Goal: Task Accomplishment & Management: Manage account settings

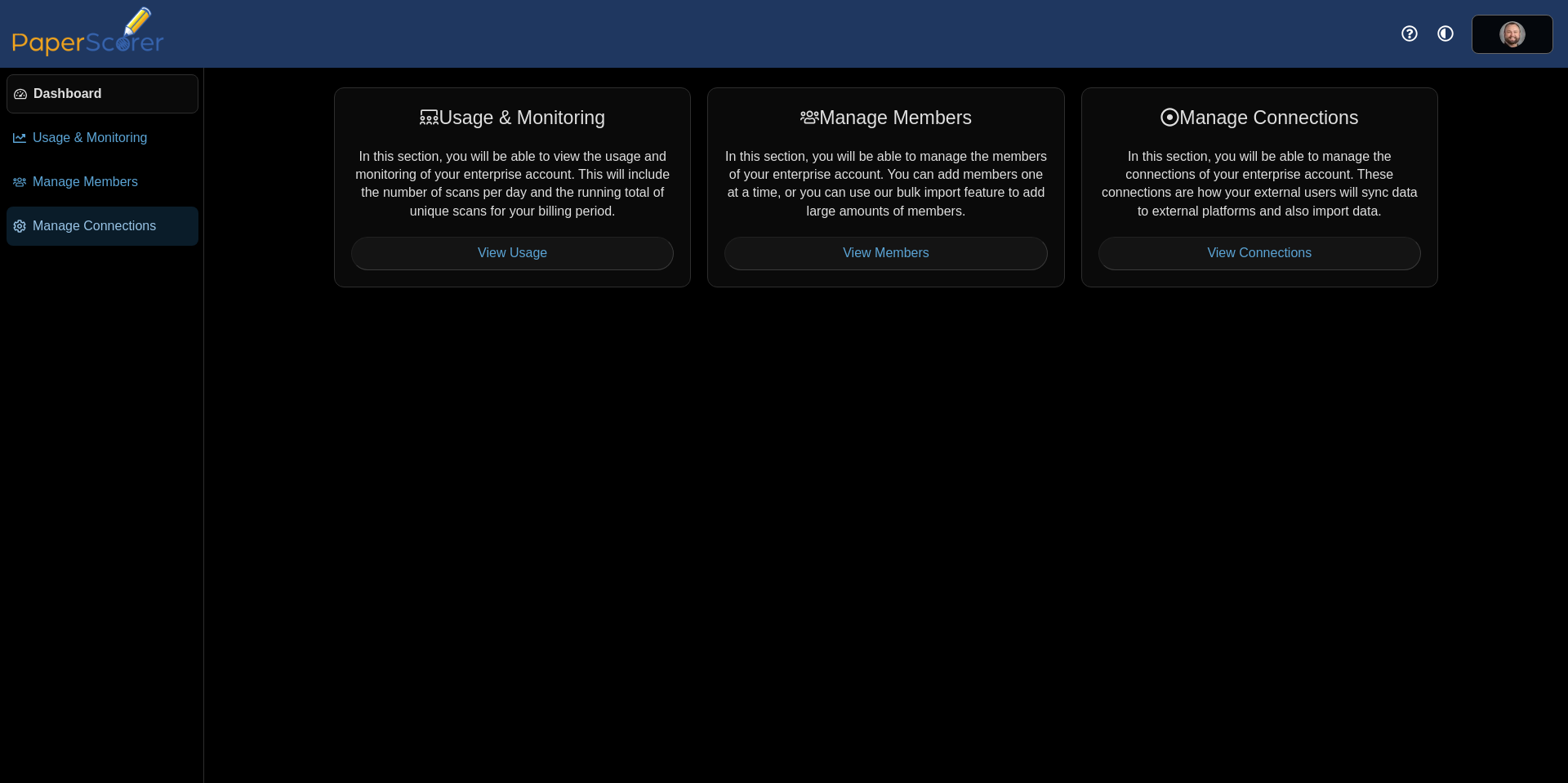
click at [105, 233] on span "Manage Connections" at bounding box center [112, 226] width 159 height 18
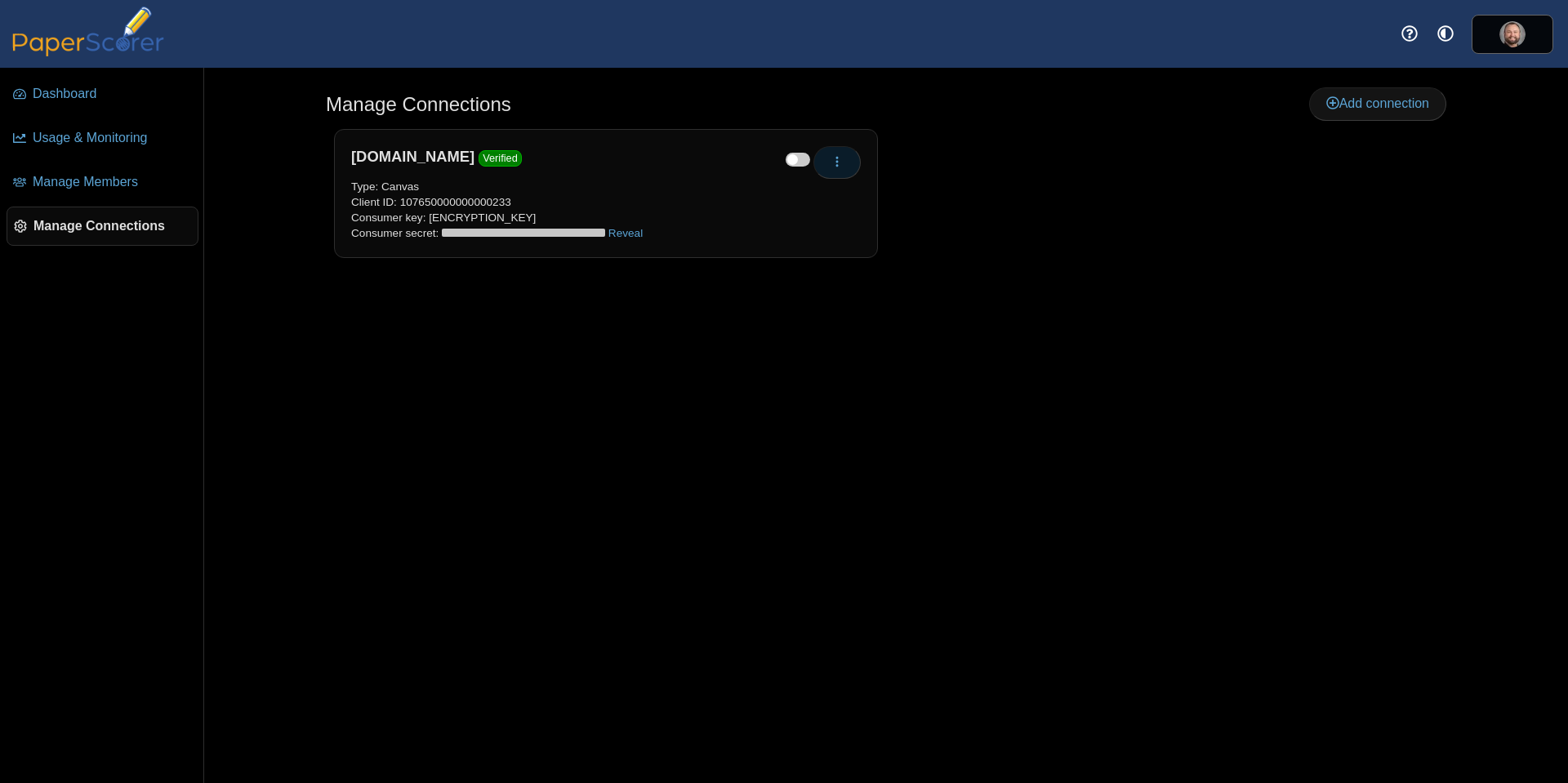
click at [842, 169] on span "button" at bounding box center [837, 162] width 13 height 14
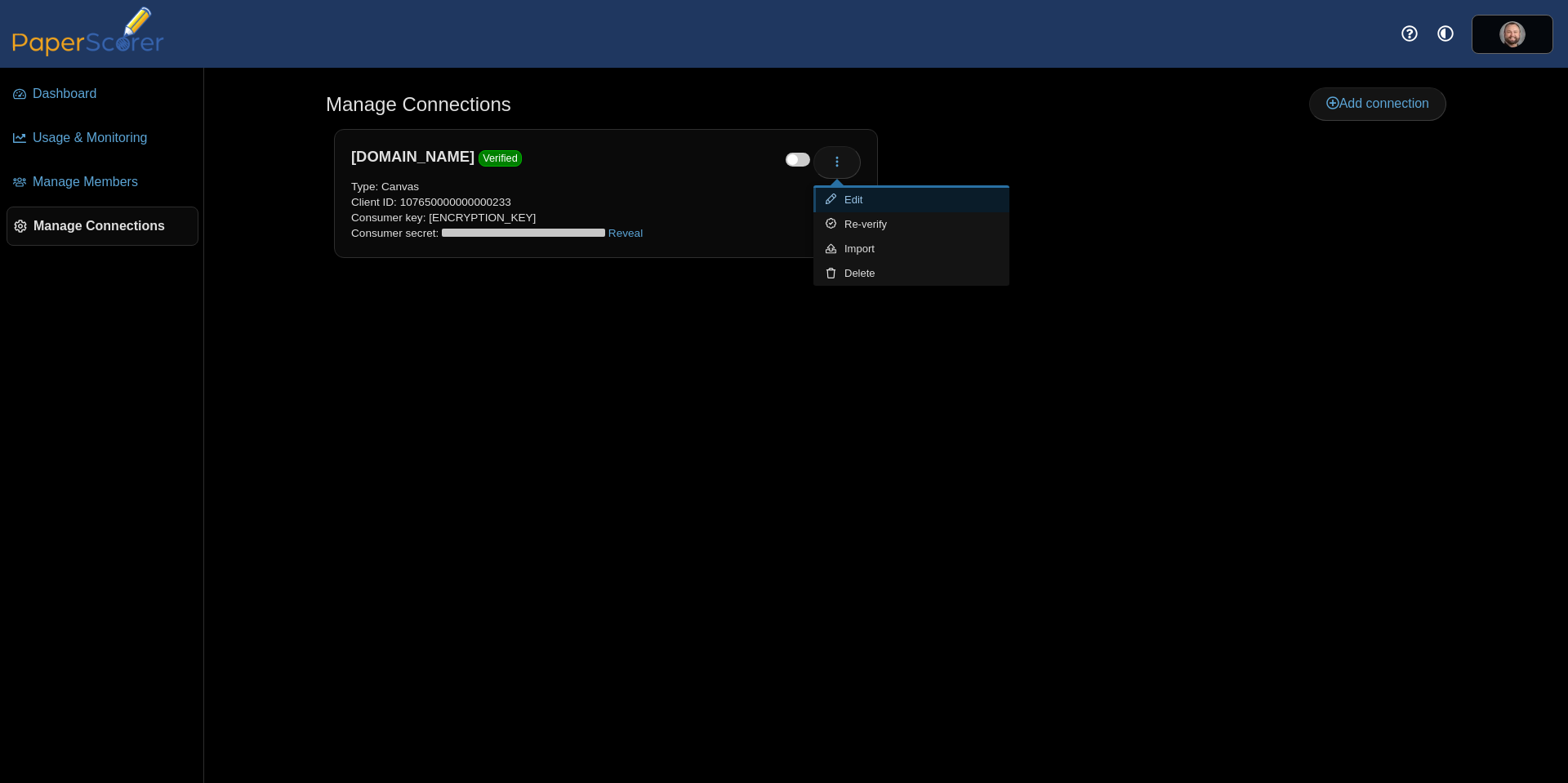
click at [879, 200] on link "Edit" at bounding box center [911, 200] width 196 height 25
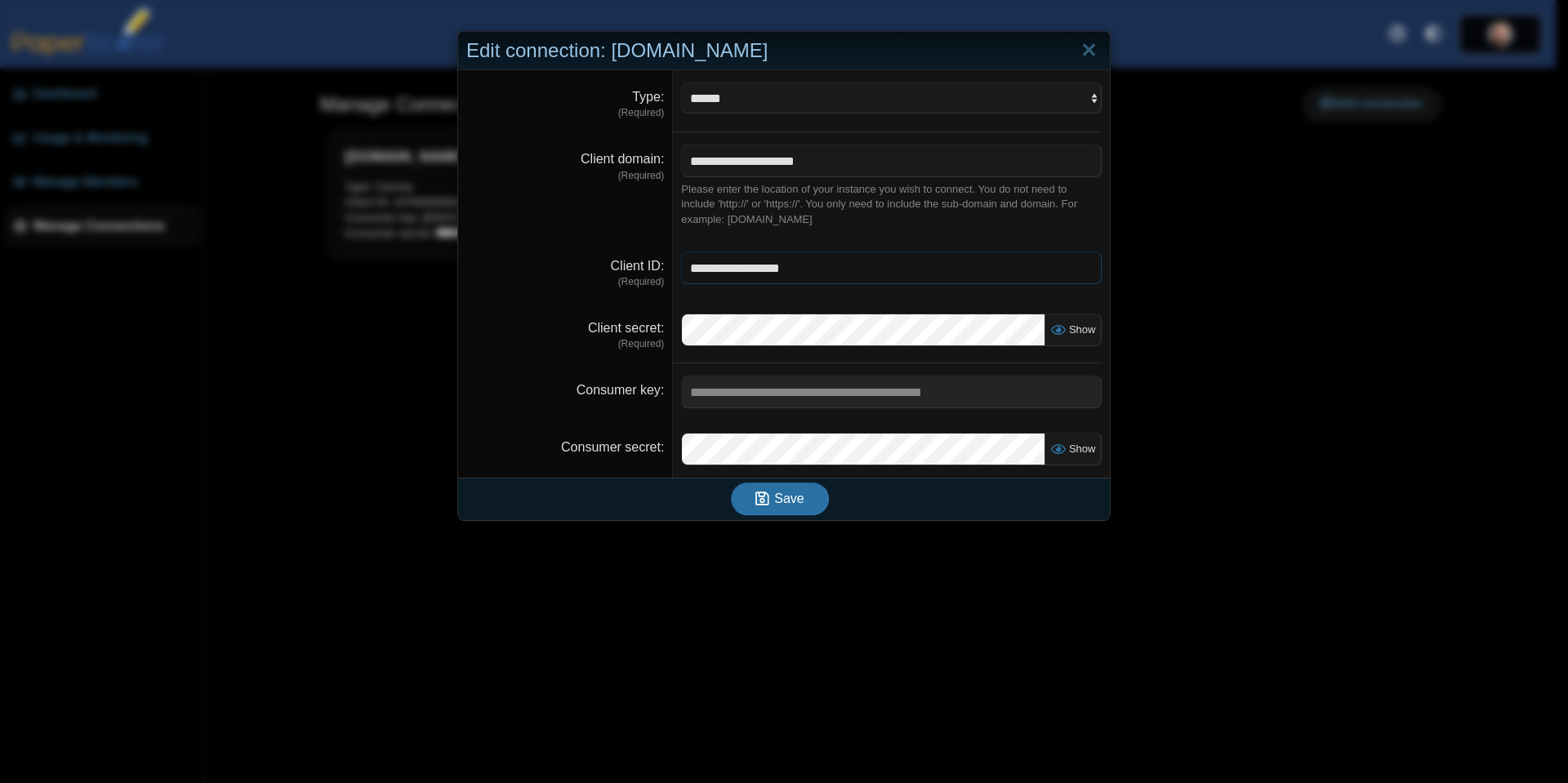
click at [764, 279] on input "**********" at bounding box center [892, 268] width 421 height 32
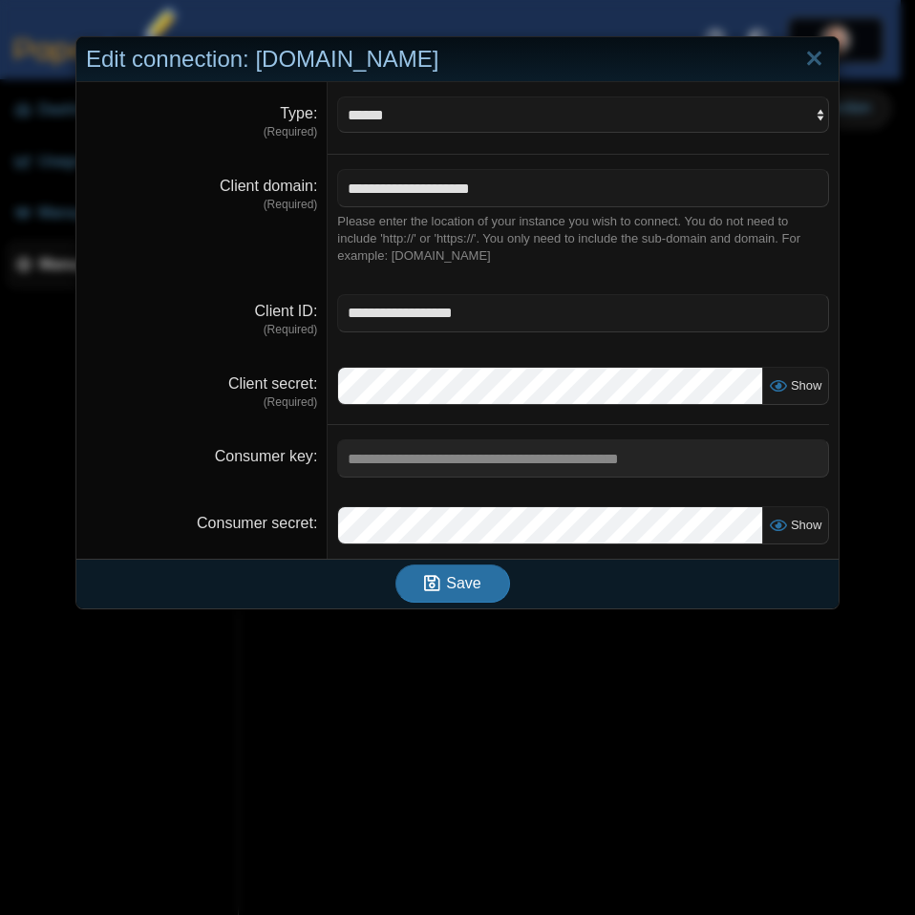
click at [823, 386] on dd "Show" at bounding box center [583, 389] width 511 height 73
click at [784, 387] on span "Show" at bounding box center [802, 385] width 37 height 14
click at [812, 58] on link "Close" at bounding box center [815, 59] width 30 height 32
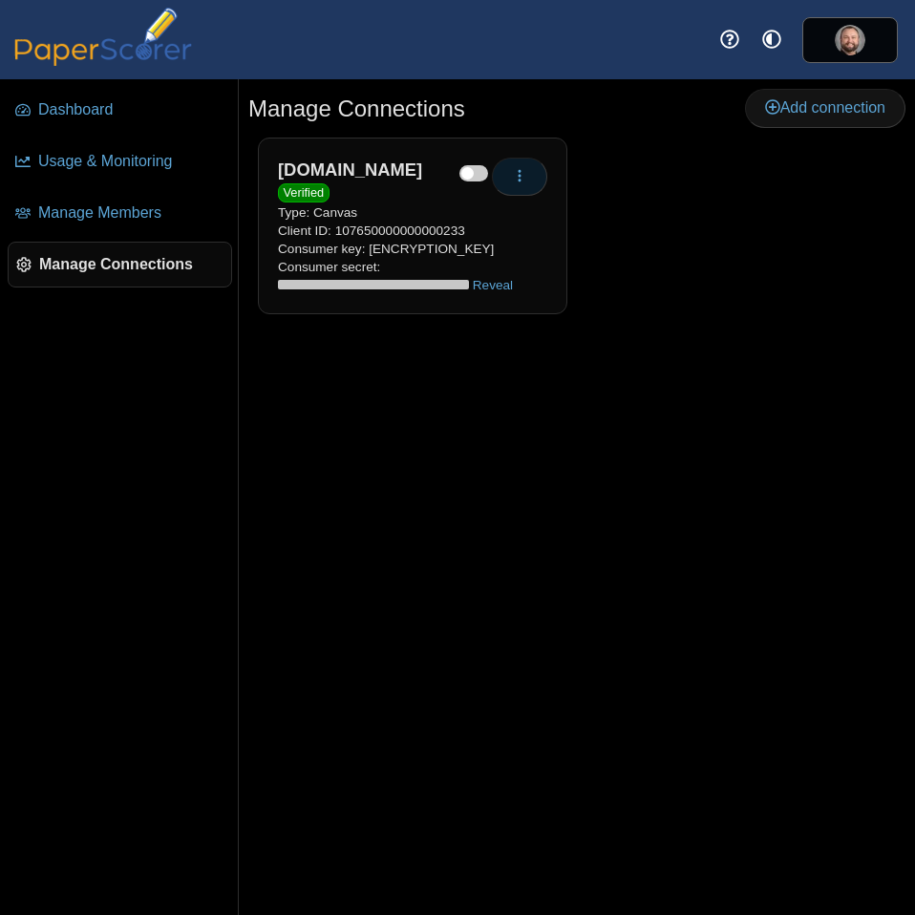
drag, startPoint x: 535, startPoint y: 178, endPoint x: 527, endPoint y: 199, distance: 22.4
click at [527, 177] on icon "button" at bounding box center [519, 175] width 15 height 15
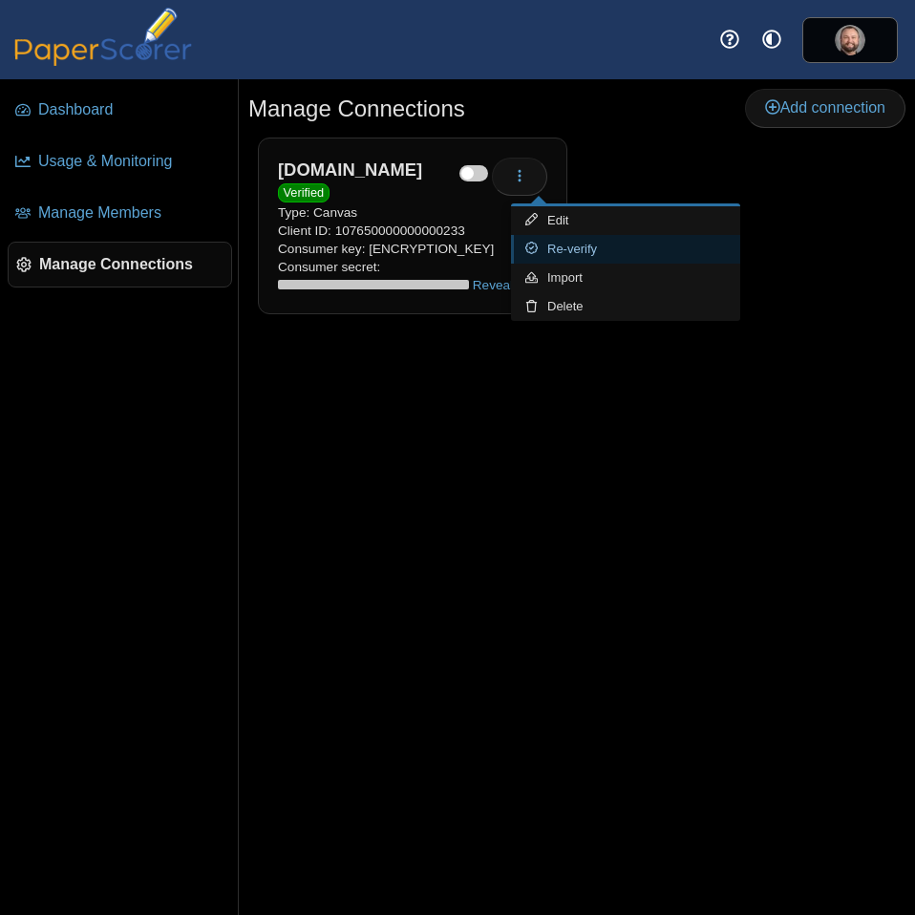
click at [601, 258] on link "Re-verify" at bounding box center [625, 249] width 229 height 29
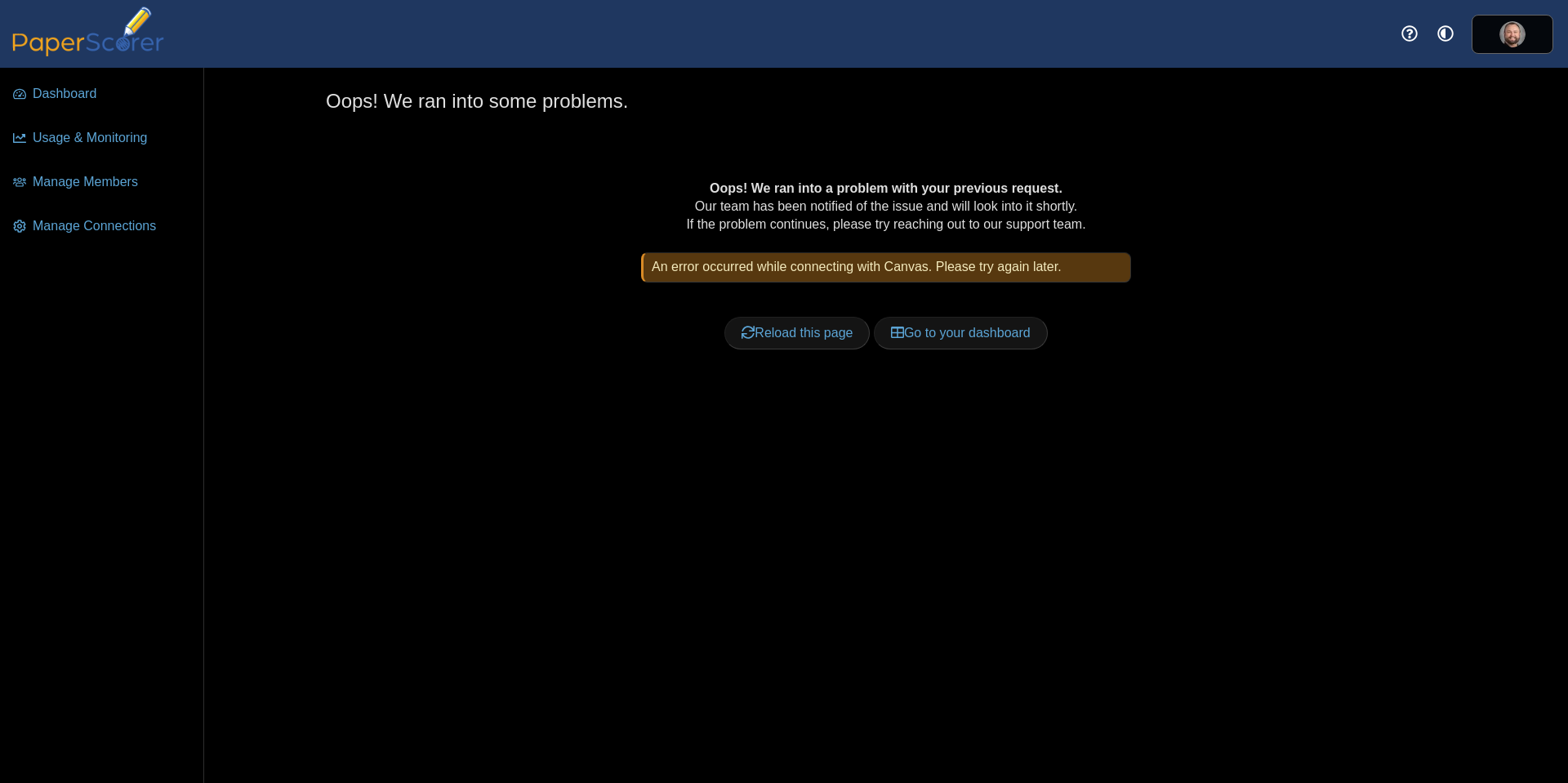
click at [704, 403] on div "Oops! We ran into a problem with your previous request. Our team has been notif…" at bounding box center [886, 283] width 1121 height 247
click at [113, 227] on span "Manage Connections" at bounding box center [112, 226] width 159 height 18
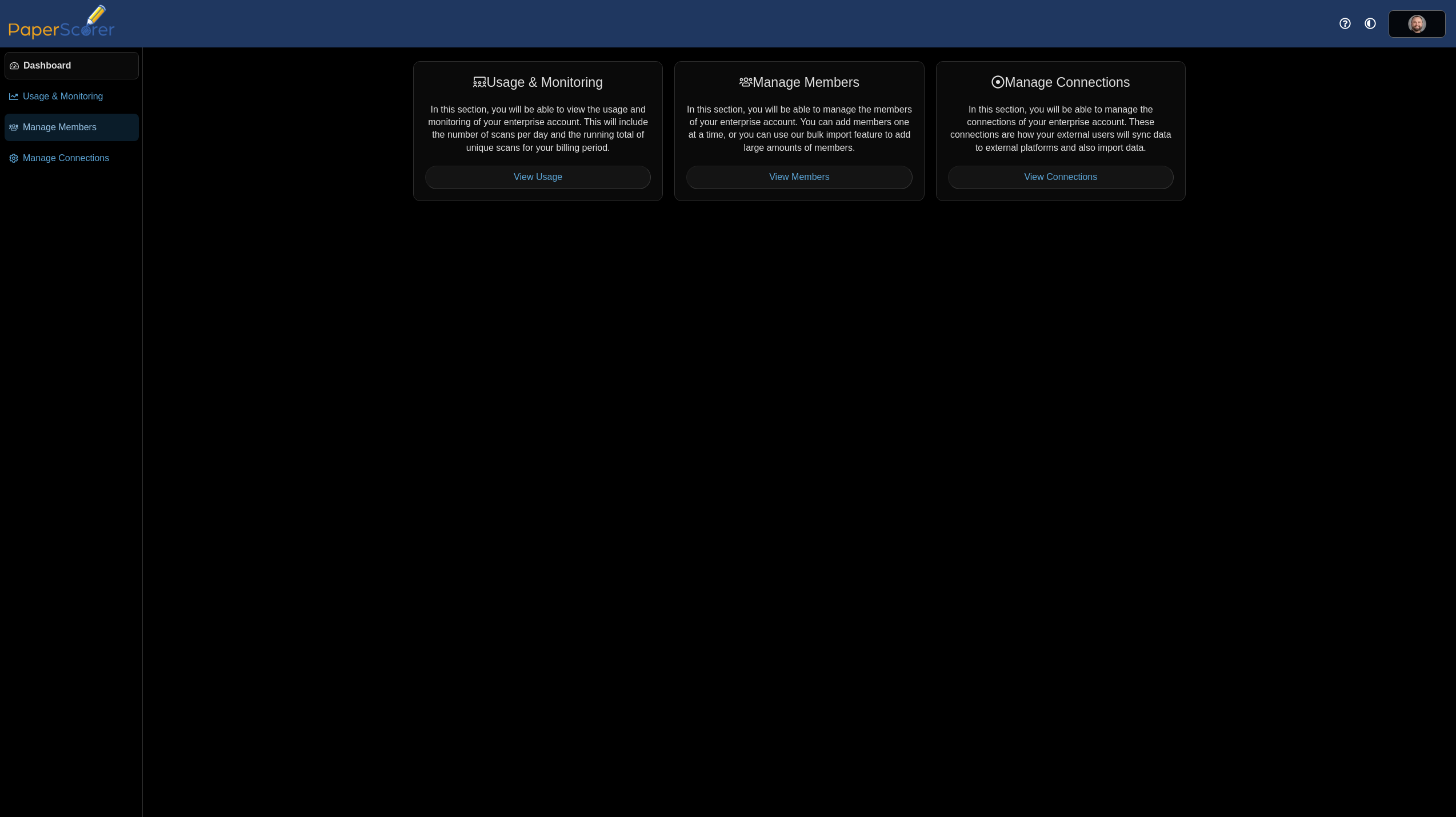
click at [77, 115] on link "Manage Members" at bounding box center [72, 127] width 134 height 28
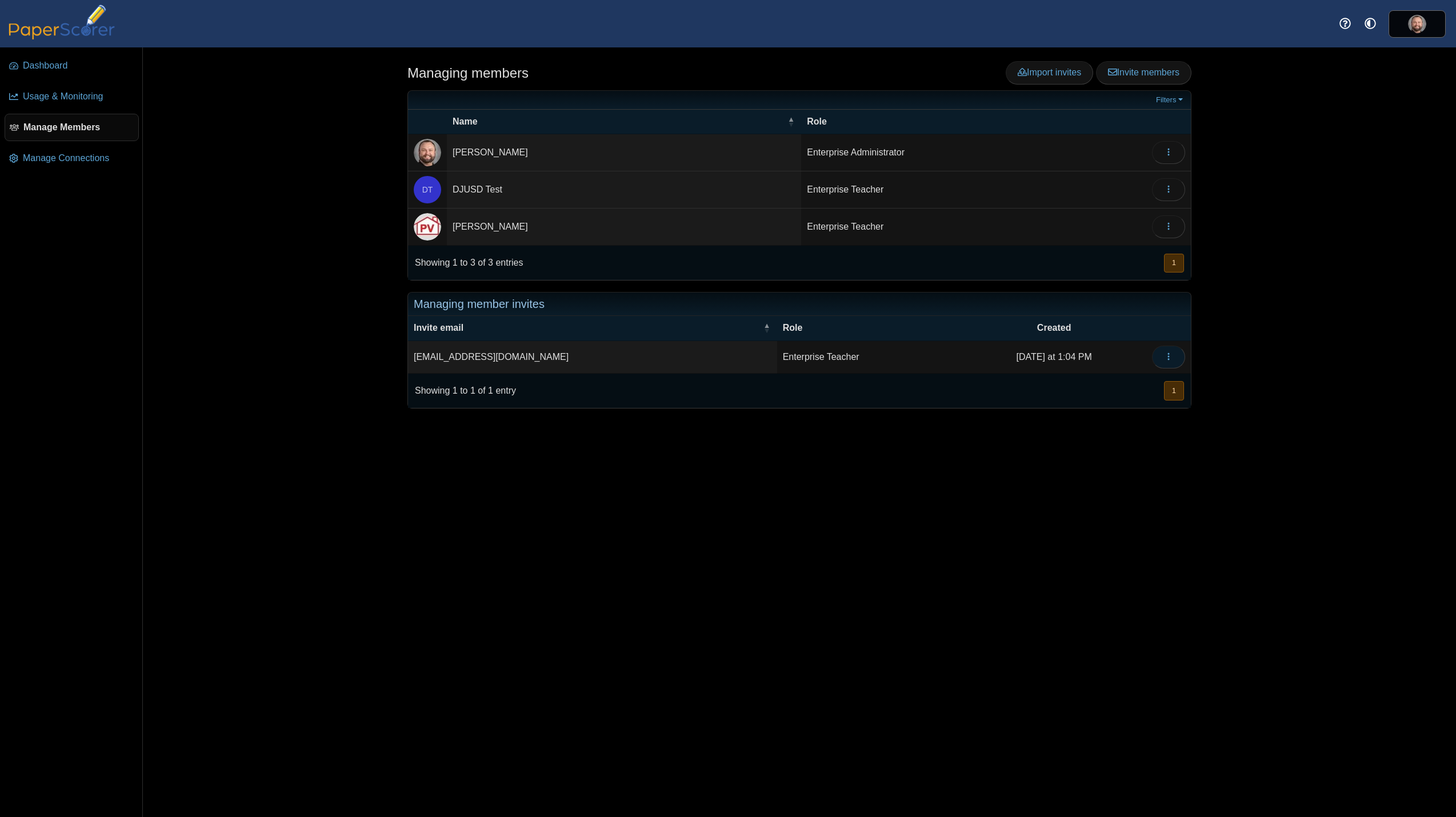
click at [1168, 353] on use "button" at bounding box center [1168, 356] width 2 height 7
click at [1125, 382] on link "Resend" at bounding box center [1116, 383] width 137 height 17
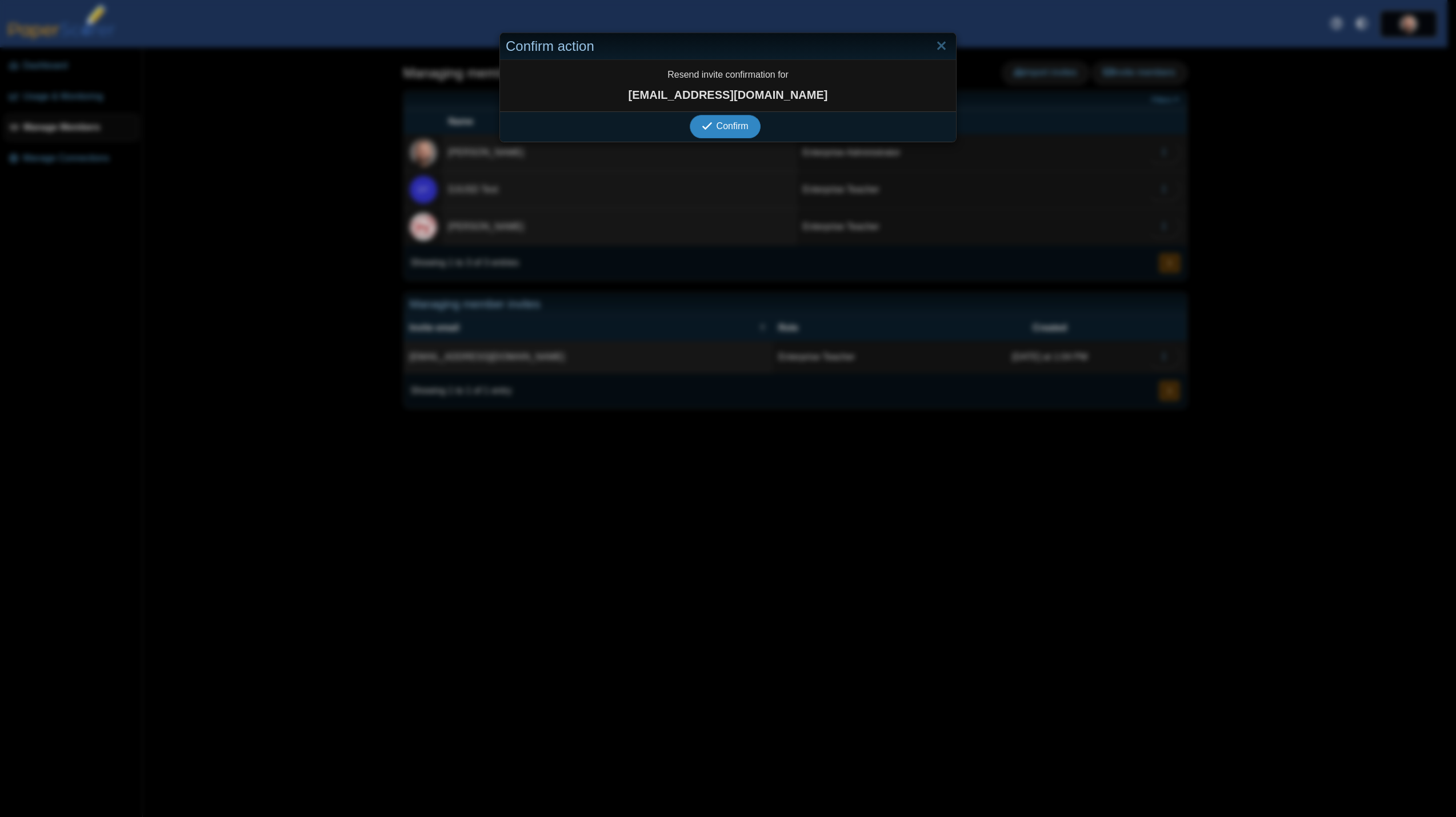
click at [724, 129] on span "Confirm" at bounding box center [732, 126] width 32 height 10
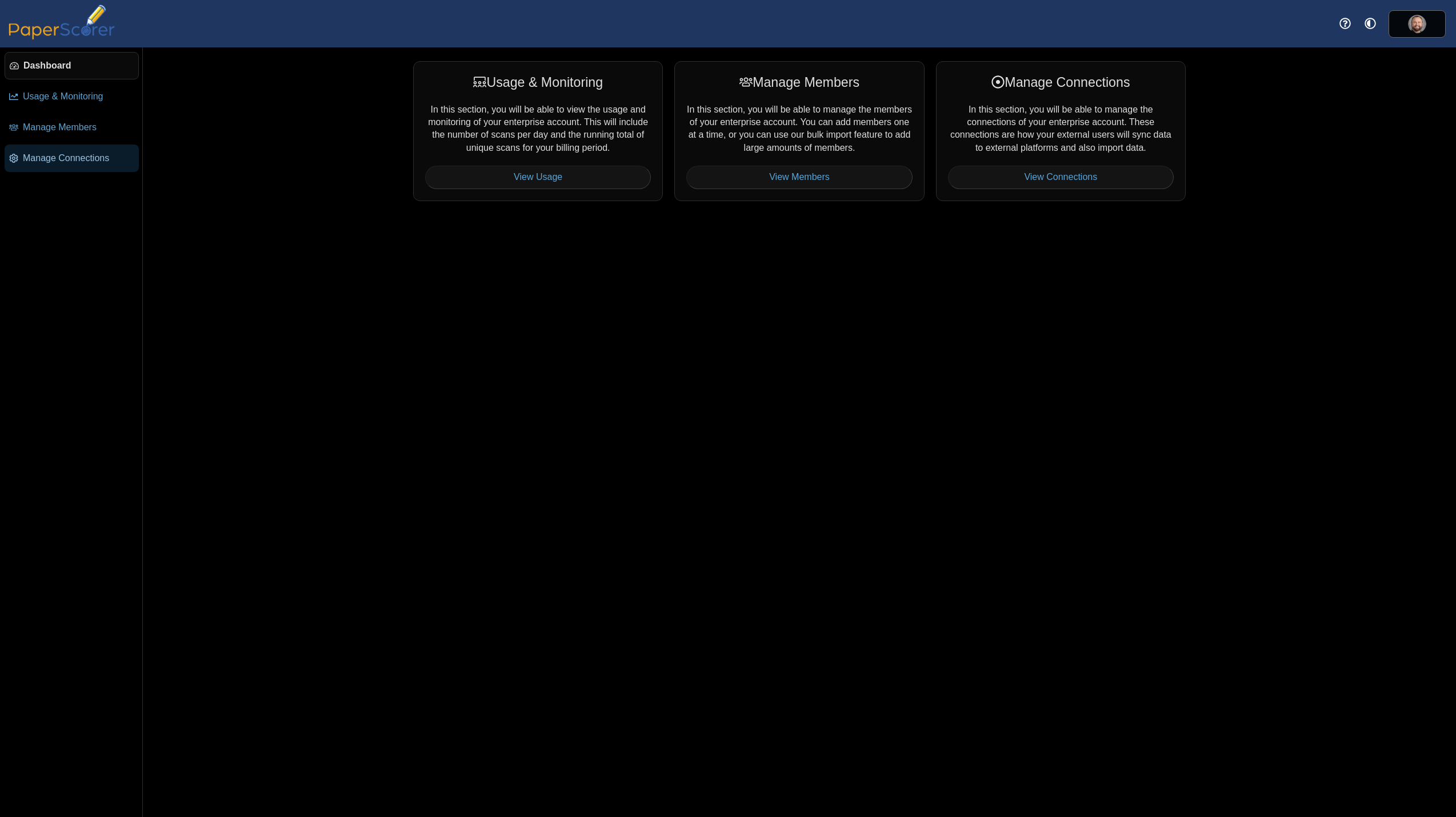
click at [77, 164] on span "Manage Connections" at bounding box center [78, 158] width 111 height 13
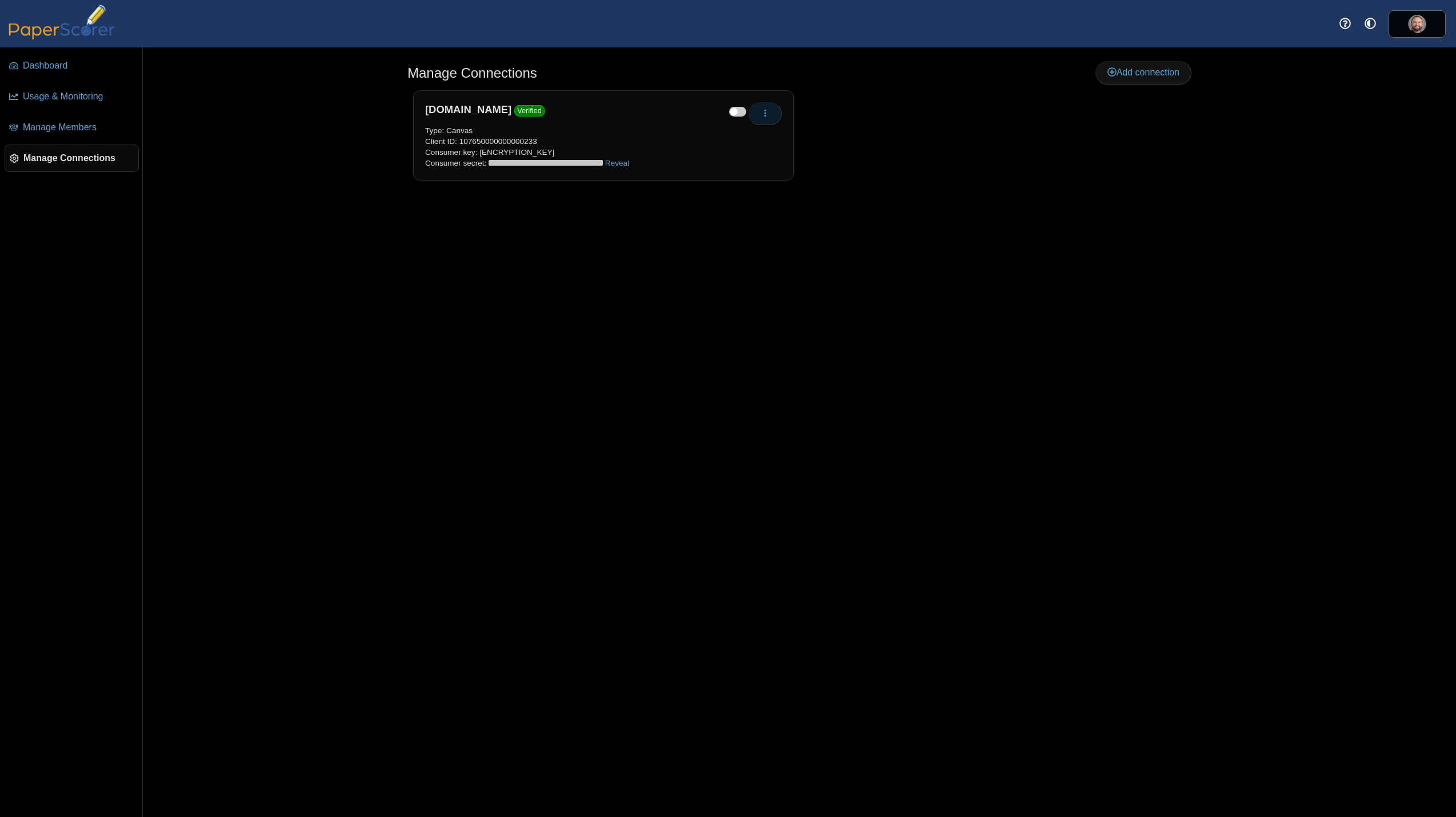
click at [761, 114] on icon "button" at bounding box center [765, 113] width 9 height 9
click at [785, 160] on link "Re-verify" at bounding box center [817, 157] width 137 height 17
click at [768, 112] on icon "button" at bounding box center [765, 113] width 9 height 9
click at [788, 161] on link "Re-verify" at bounding box center [817, 157] width 137 height 17
click at [764, 114] on icon "button" at bounding box center [765, 113] width 9 height 9
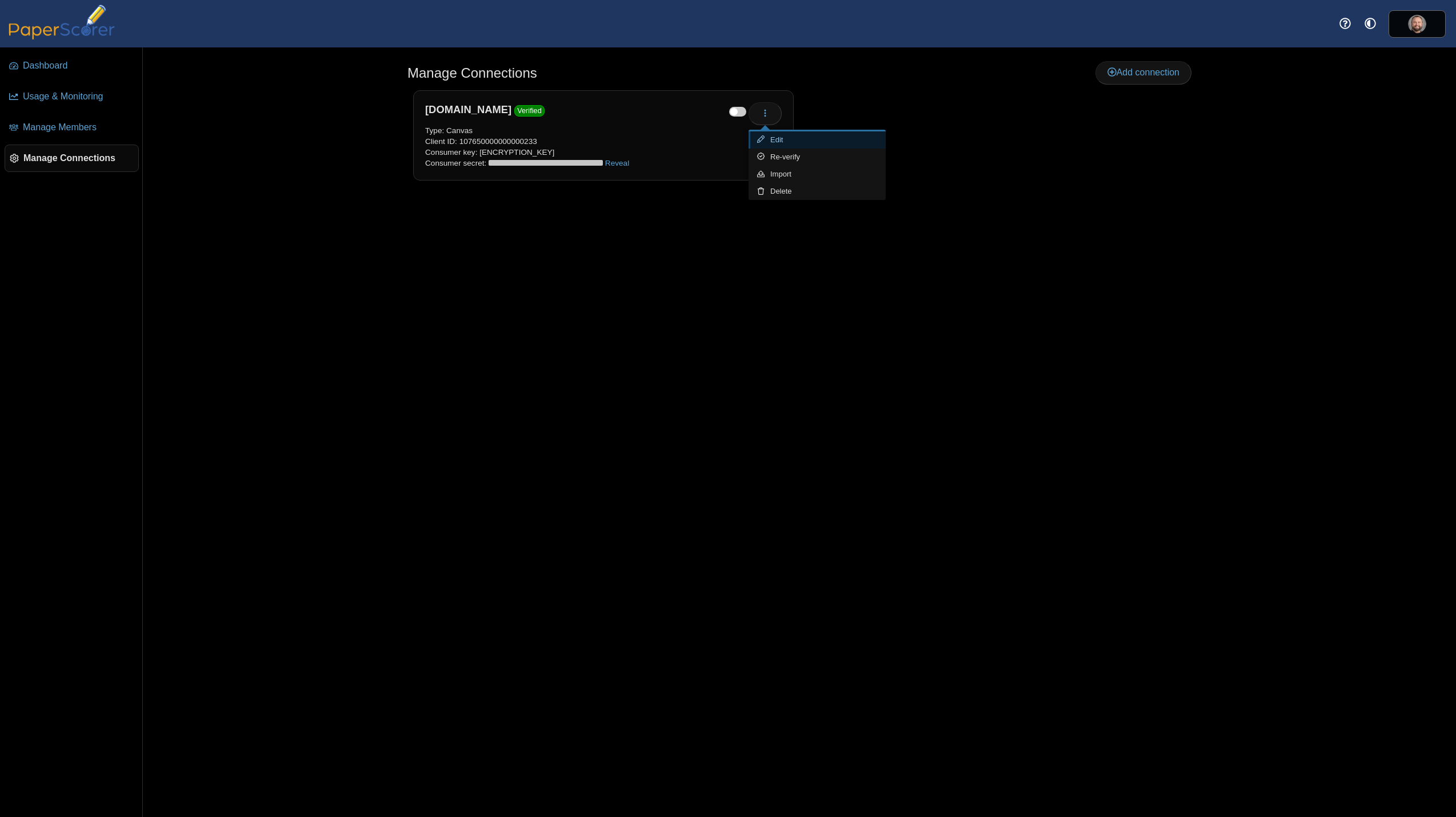
click at [779, 142] on link "Edit" at bounding box center [817, 140] width 137 height 17
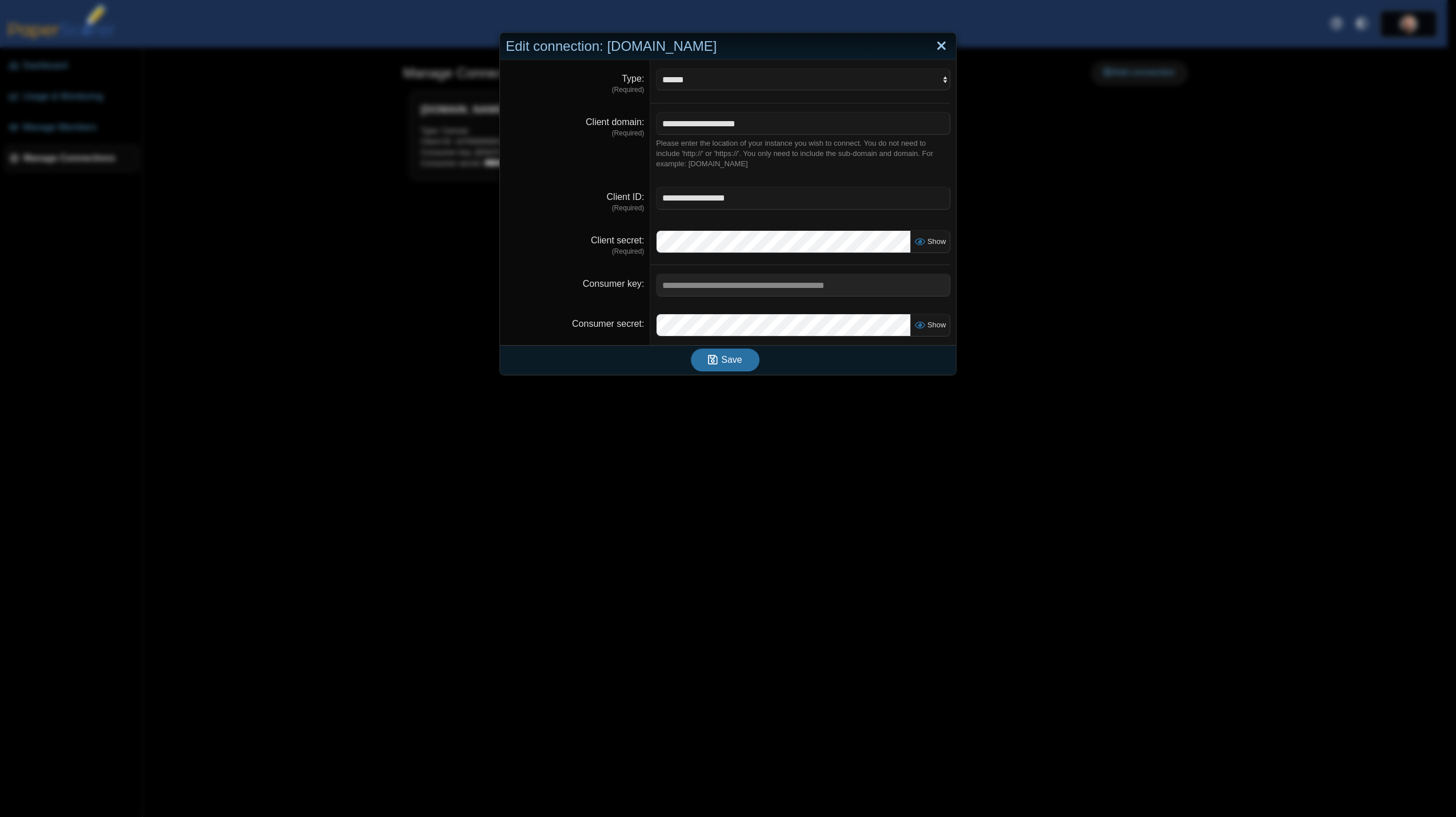
click at [939, 46] on link "Close" at bounding box center [942, 46] width 18 height 19
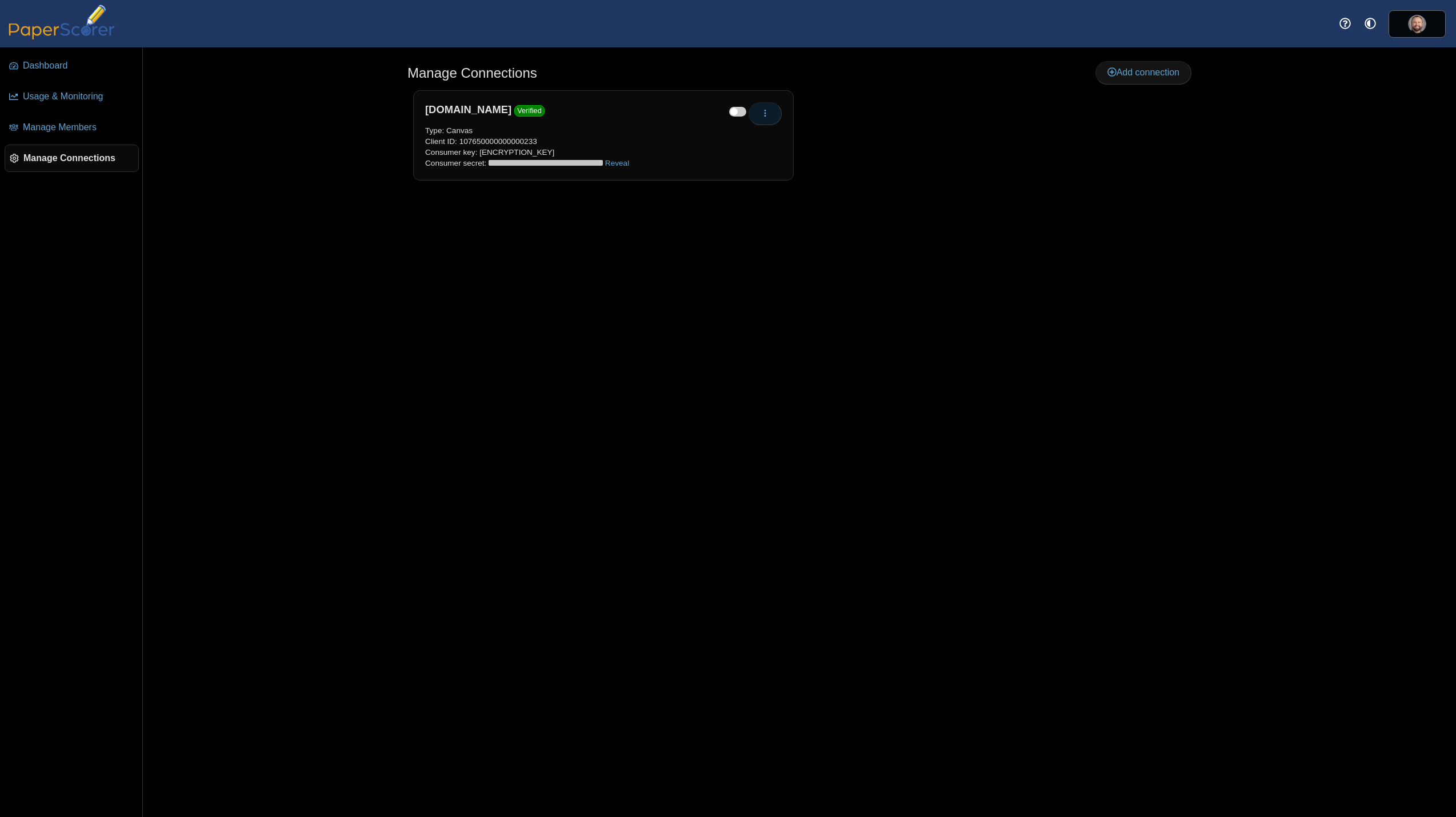
click at [763, 109] on icon "button" at bounding box center [765, 113] width 9 height 9
click at [773, 159] on link "Re-verify" at bounding box center [817, 157] width 137 height 17
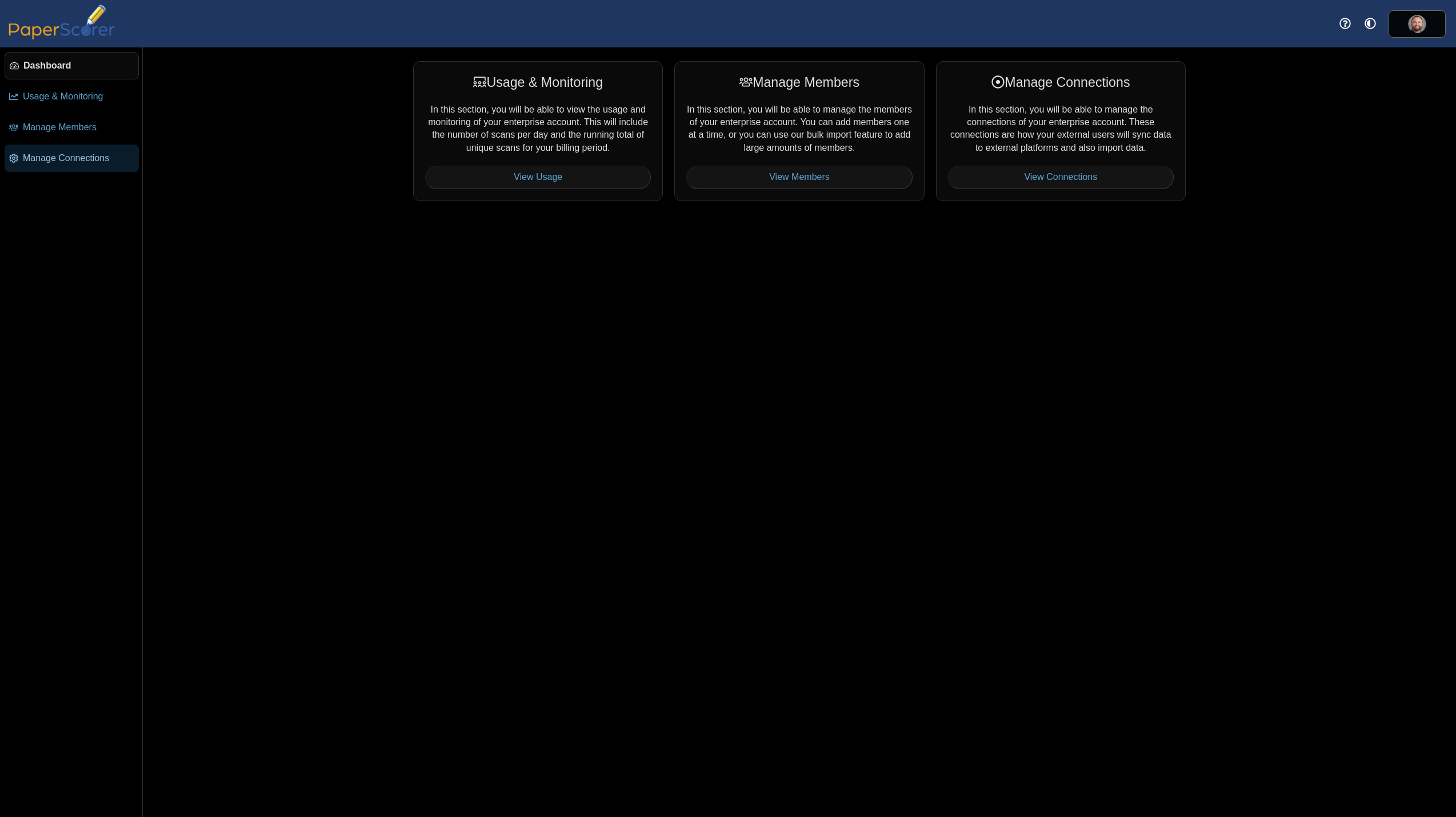
drag, startPoint x: 59, startPoint y: 158, endPoint x: 67, endPoint y: 158, distance: 8.0
click at [59, 158] on span "Manage Connections" at bounding box center [78, 158] width 111 height 13
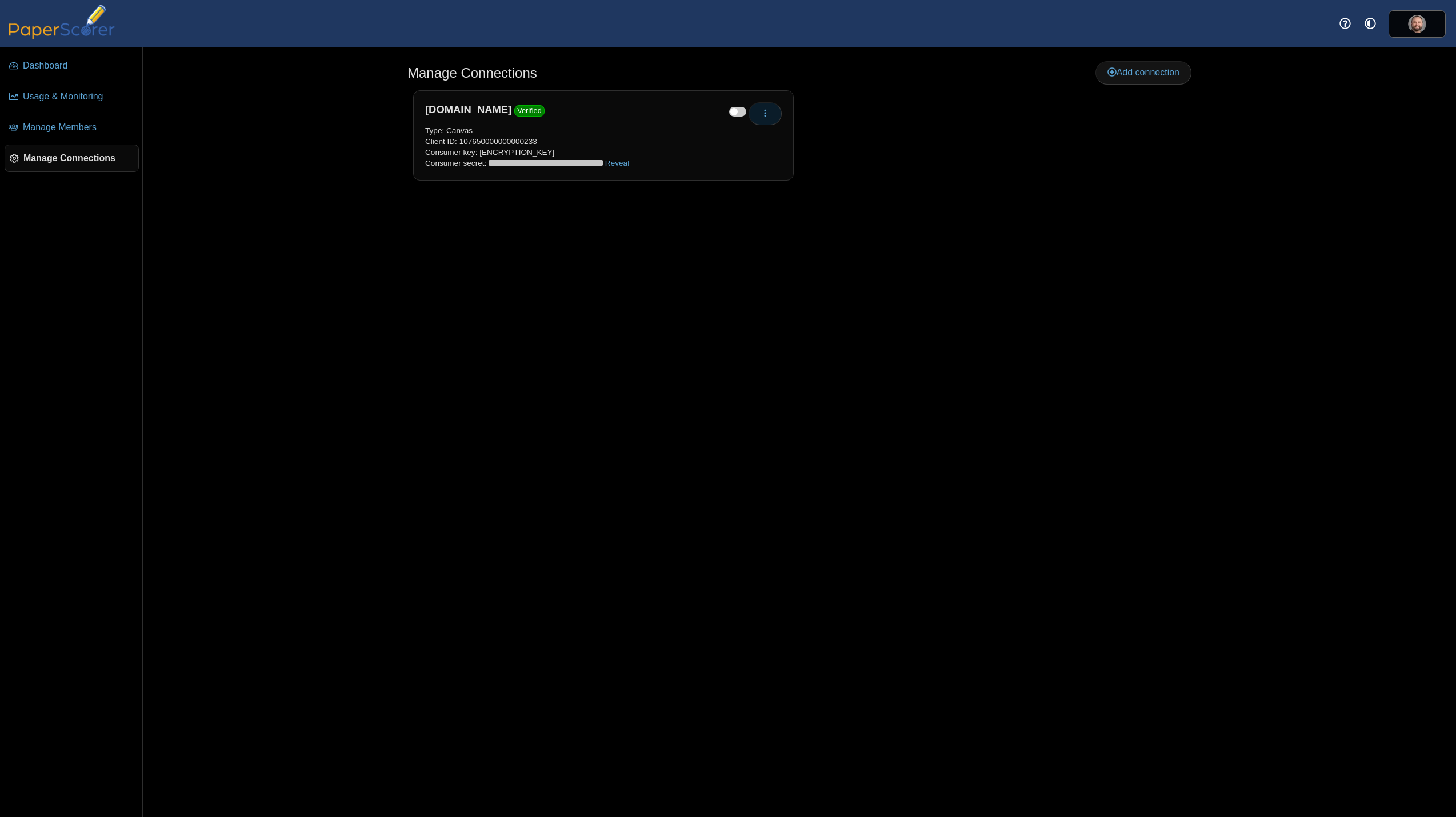
click at [764, 112] on icon "button" at bounding box center [765, 113] width 9 height 9
click at [787, 158] on link "Re-verify" at bounding box center [817, 157] width 137 height 17
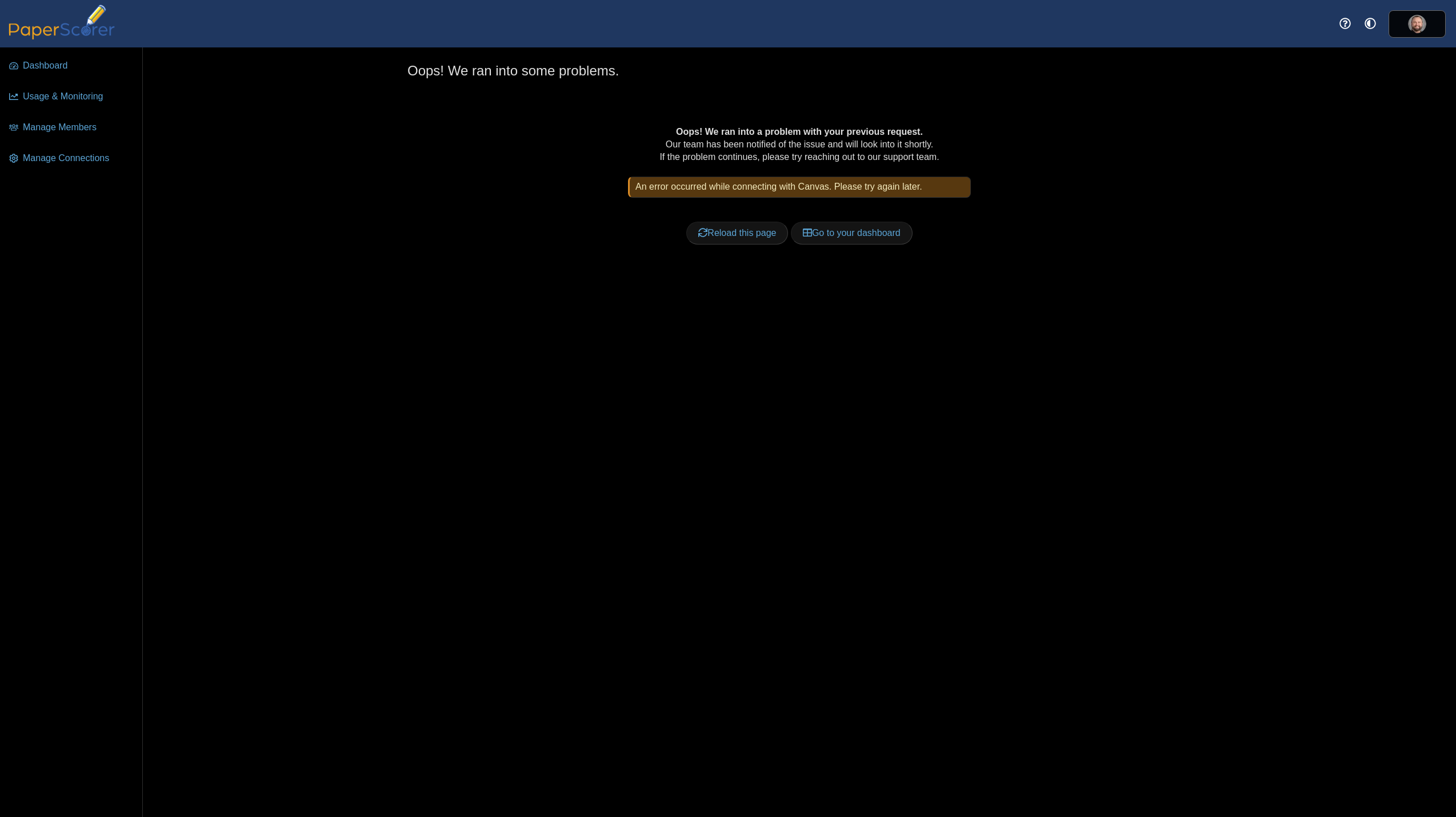
drag, startPoint x: 421, startPoint y: 1, endPoint x: 751, endPoint y: 394, distance: 513.2
click at [751, 394] on div "Oops! We ran into some problems. Oops! We ran into a problem with your previous…" at bounding box center [799, 432] width 857 height 770
click at [470, 516] on div "Oops! We ran into some problems. Oops! We ran into a problem with your previous…" at bounding box center [799, 432] width 857 height 770
drag, startPoint x: 275, startPoint y: 0, endPoint x: 889, endPoint y: 478, distance: 778.1
click at [889, 478] on div "Oops! We ran into some problems. Oops! We ran into a problem with your previous…" at bounding box center [799, 432] width 857 height 770
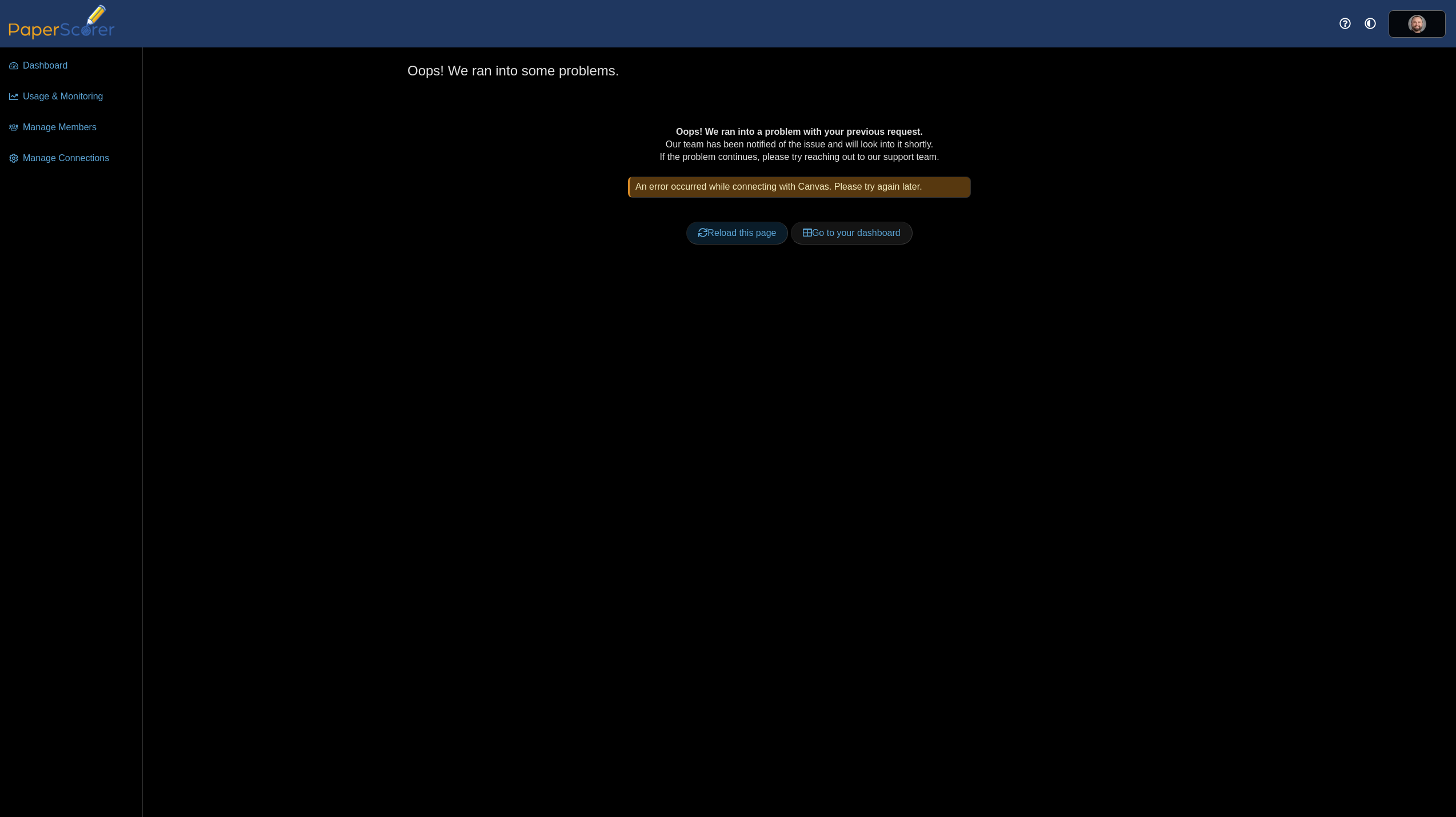
click at [768, 230] on link "Reload this page" at bounding box center [737, 233] width 102 height 23
click at [47, 157] on span "Manage Connections" at bounding box center [78, 158] width 111 height 13
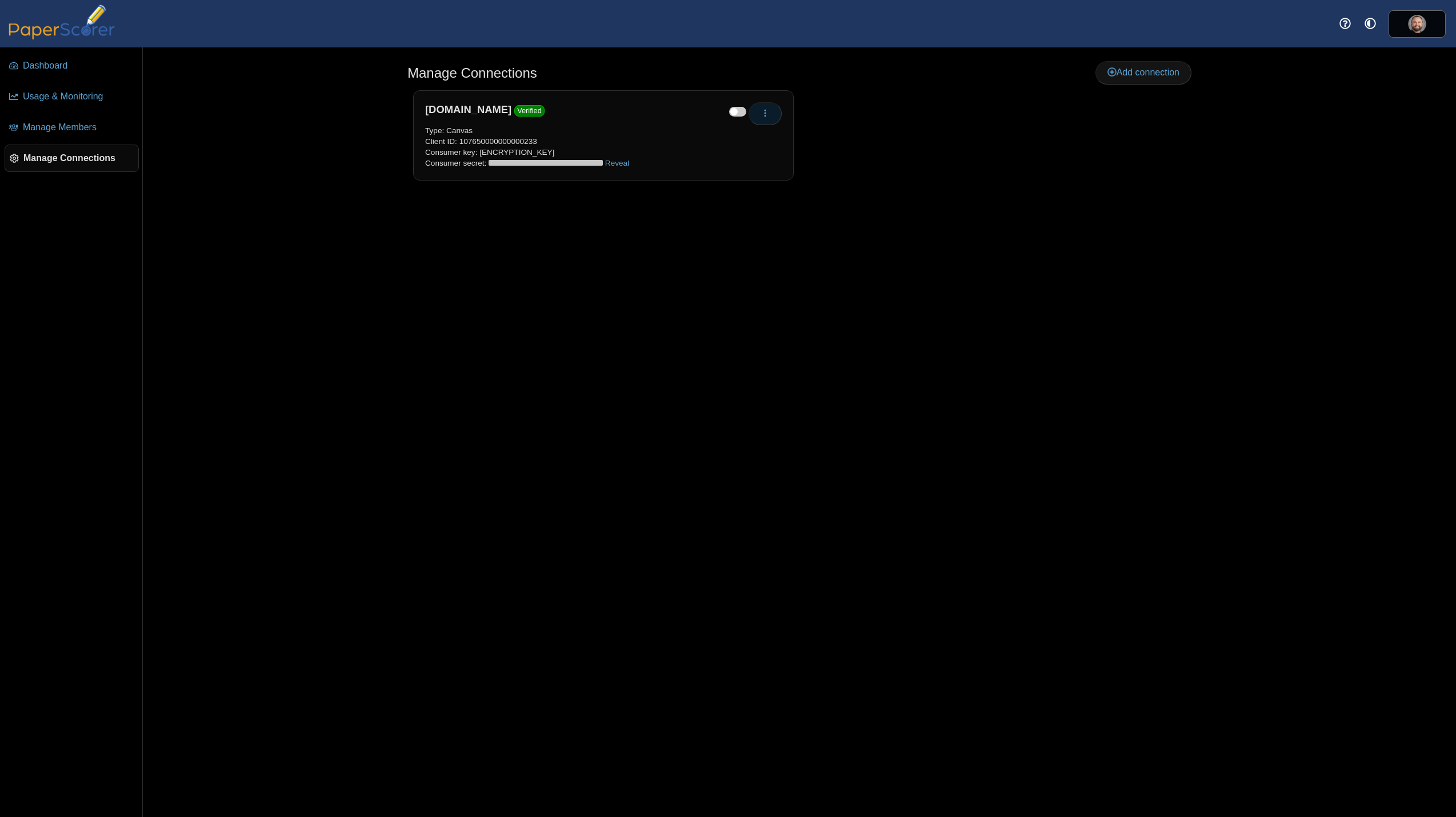
click at [780, 112] on button "button" at bounding box center [764, 114] width 33 height 23
click at [788, 159] on link "Re-verify" at bounding box center [817, 157] width 137 height 17
